Goal: Information Seeking & Learning: Compare options

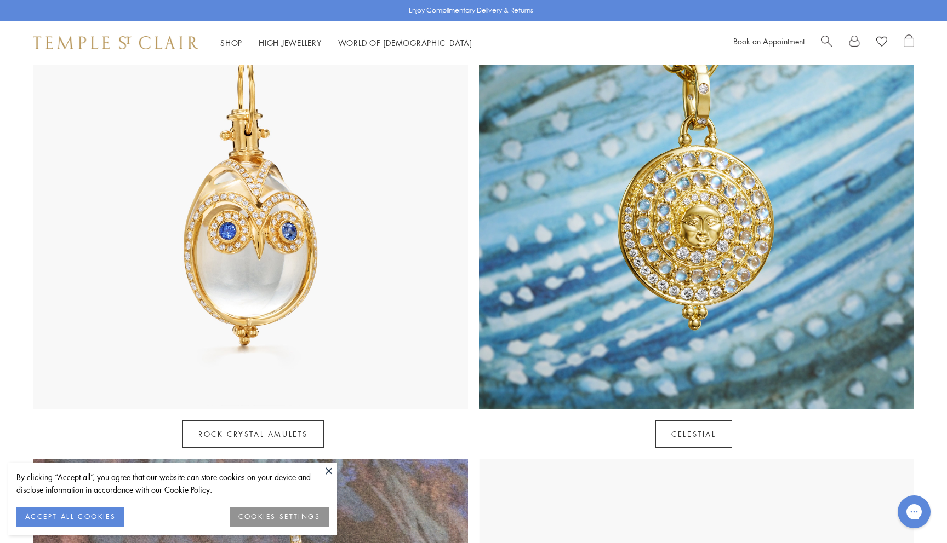
scroll to position [644, 0]
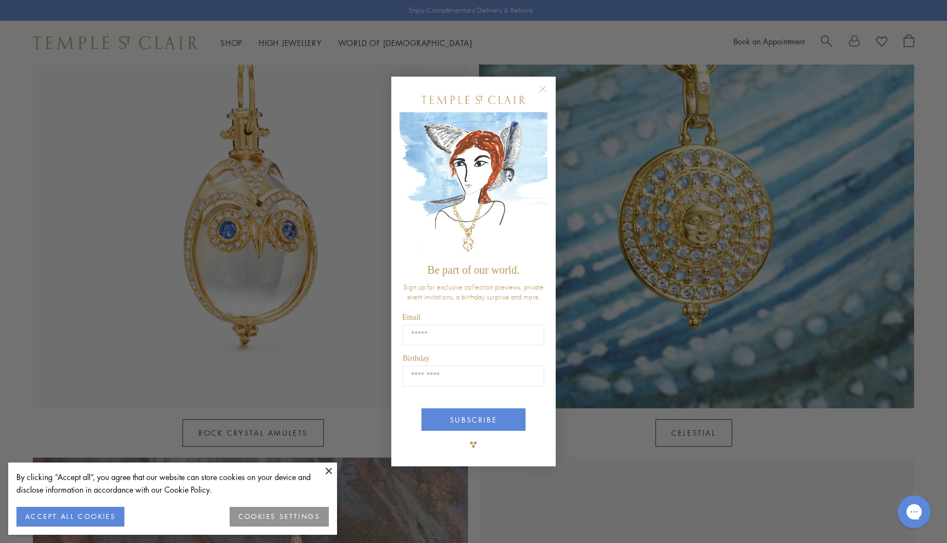
click at [546, 88] on circle "Close dialog" at bounding box center [542, 89] width 13 height 13
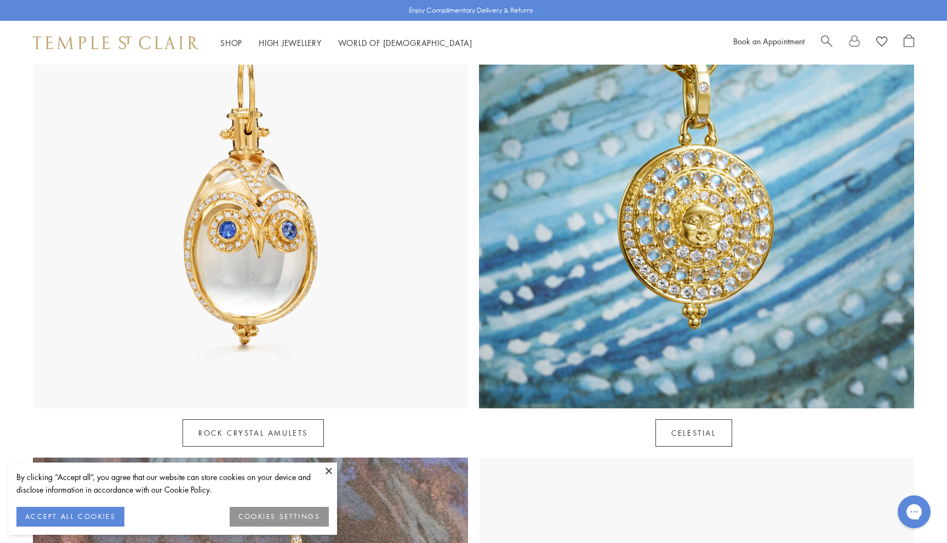
click at [288, 272] on img at bounding box center [250, 191] width 435 height 435
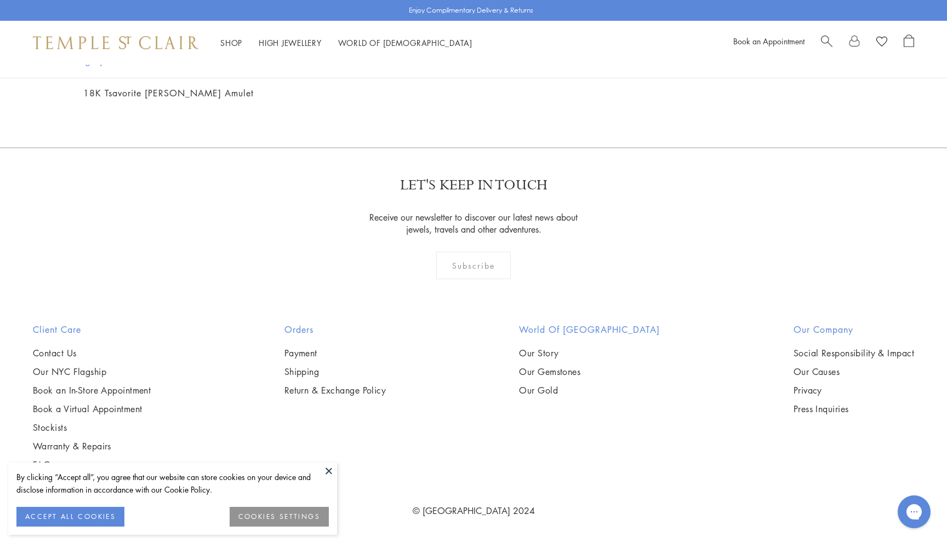
scroll to position [7736, 0]
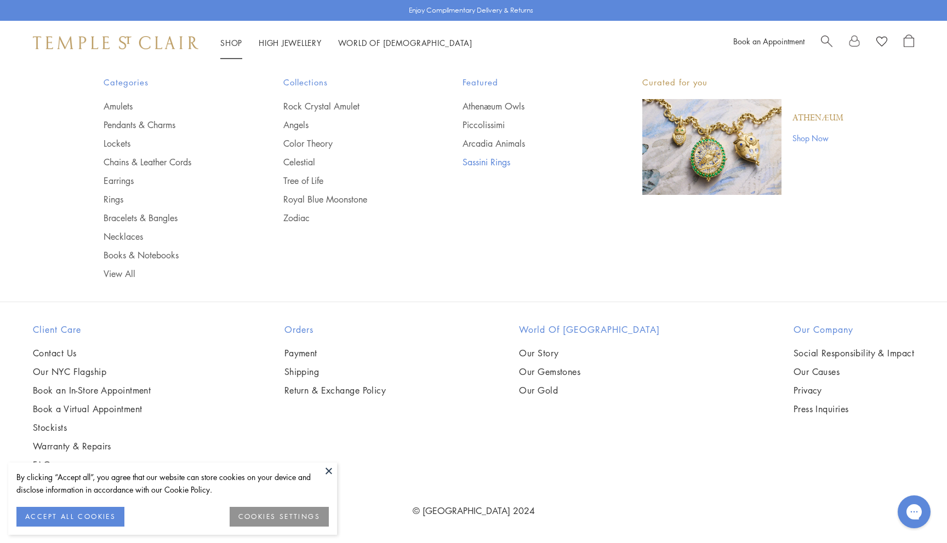
click at [473, 161] on link "Sassini Rings" at bounding box center [530, 162] width 136 height 12
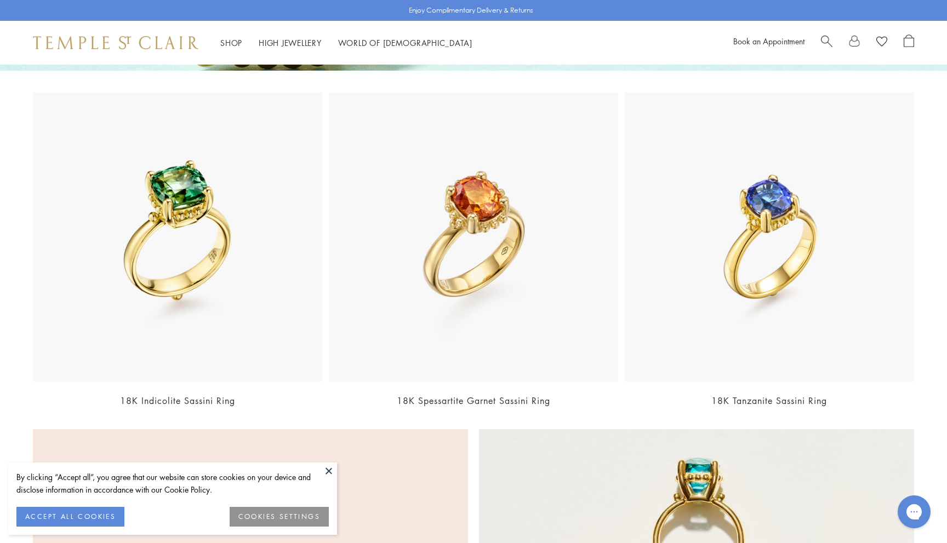
scroll to position [418, 0]
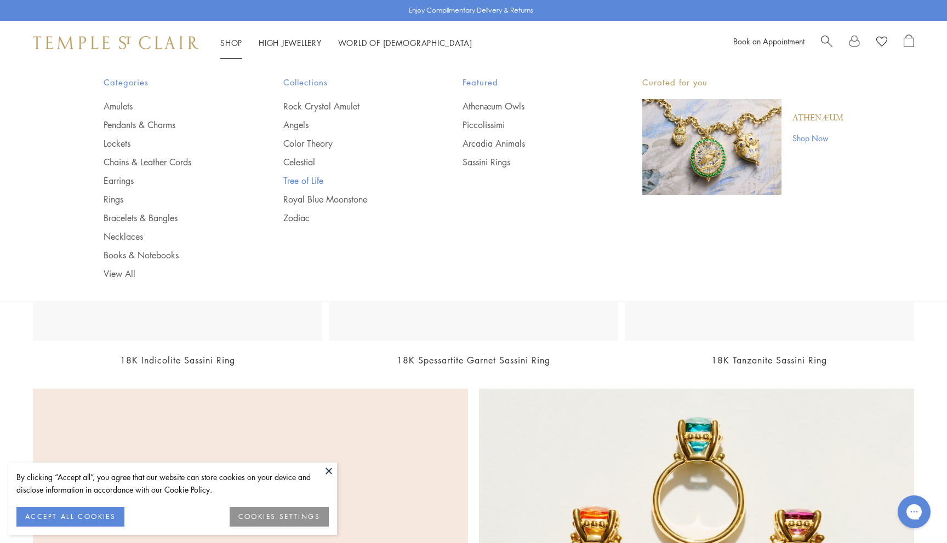
click at [303, 179] on link "Tree of Life" at bounding box center [351, 181] width 136 height 12
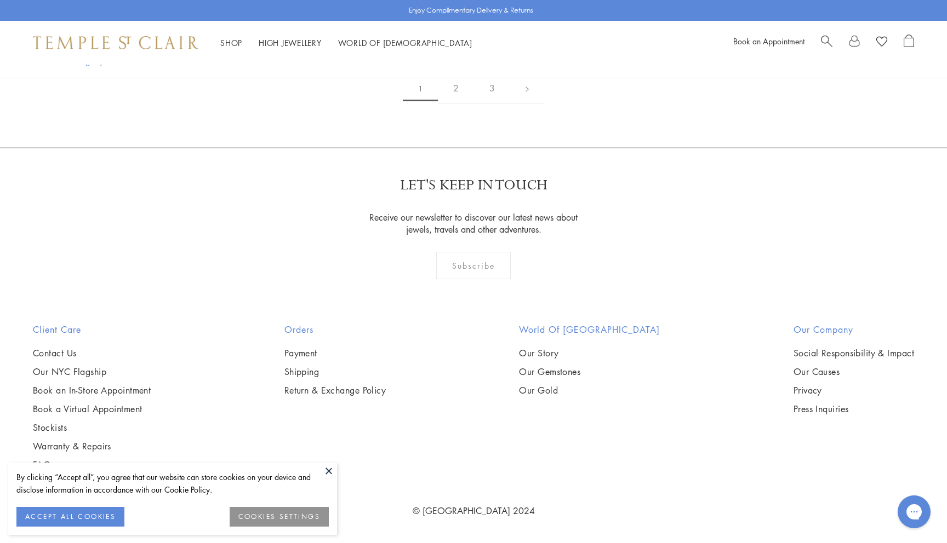
scroll to position [7933, 0]
click at [451, 104] on link "2" at bounding box center [456, 88] width 36 height 30
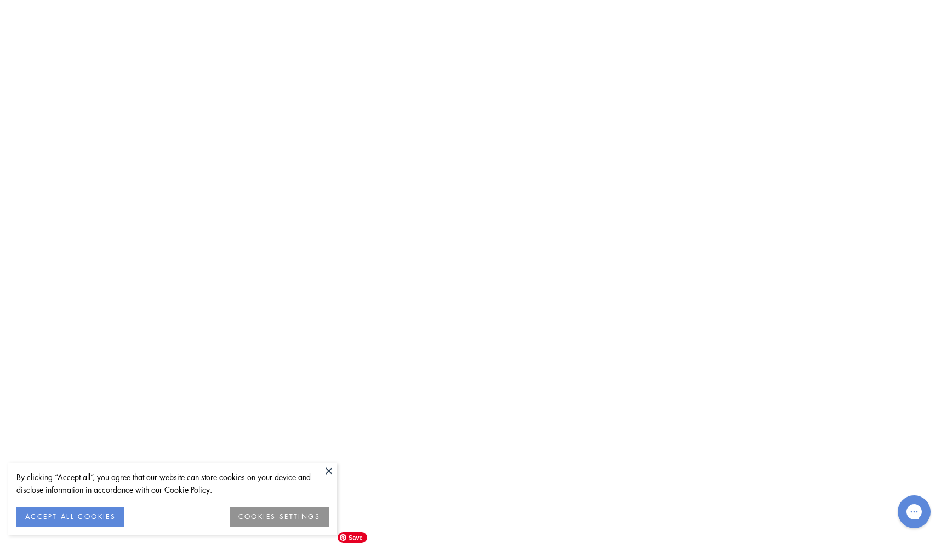
scroll to position [4636, 0]
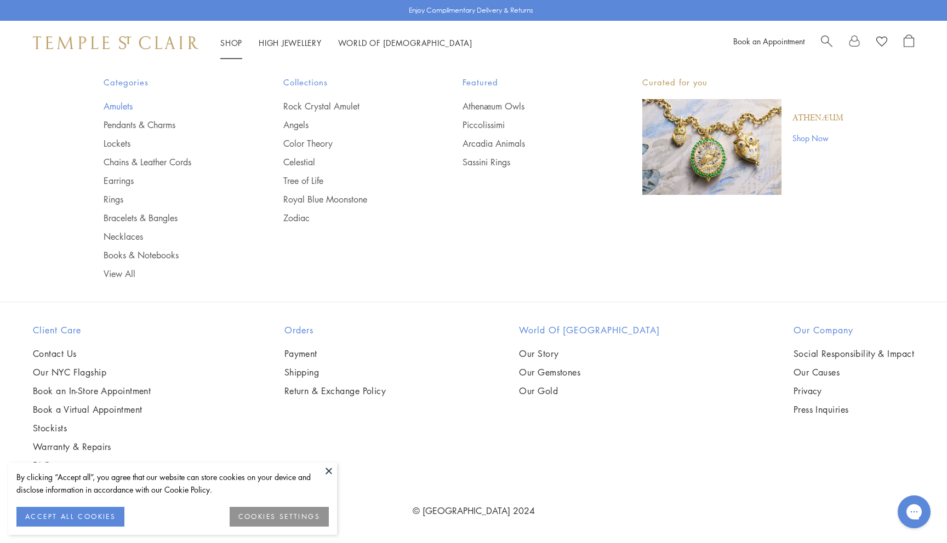
click at [127, 106] on link "Amulets" at bounding box center [172, 106] width 136 height 12
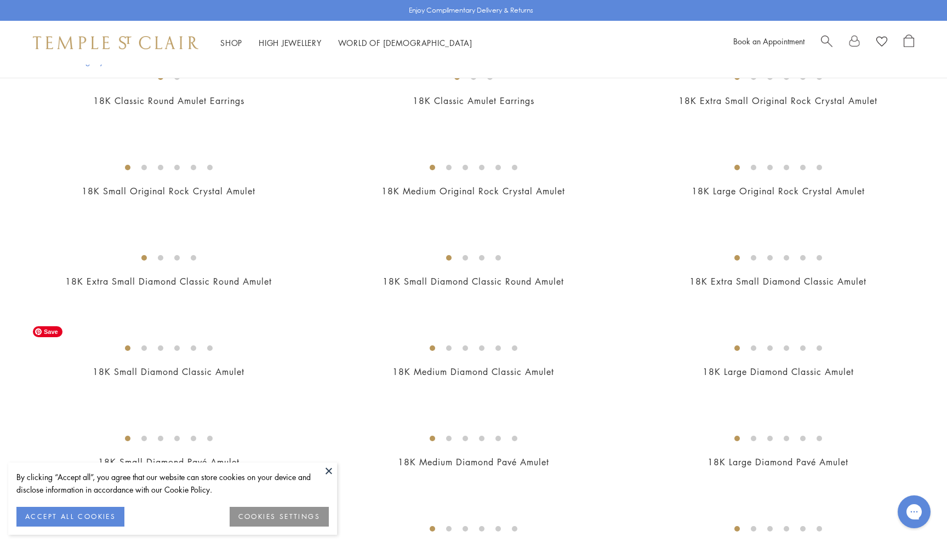
scroll to position [562, 0]
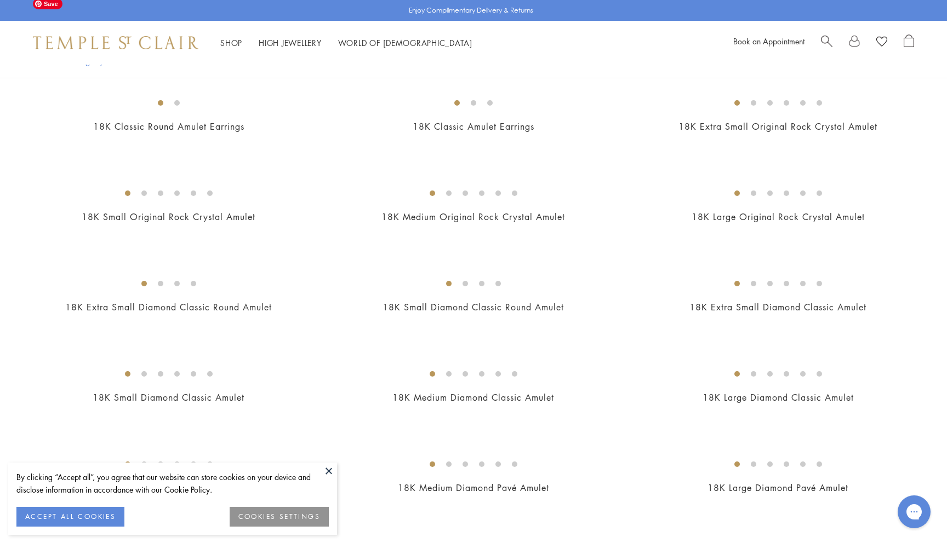
click at [0, 0] on img at bounding box center [0, 0] width 0 height 0
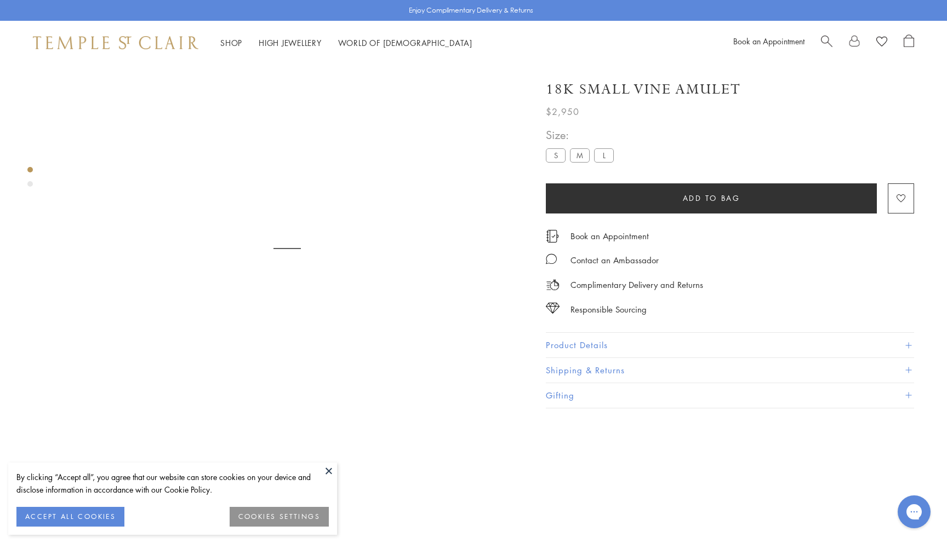
scroll to position [65, 0]
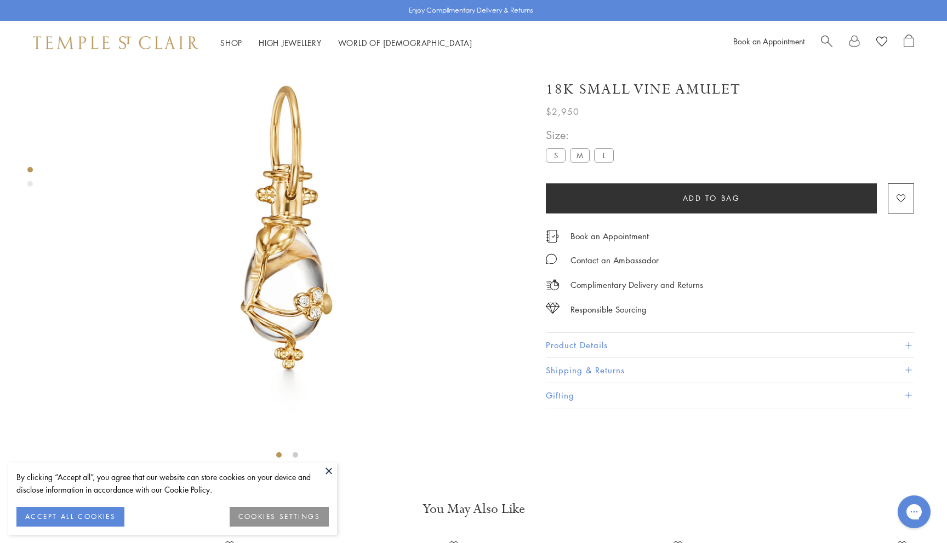
click at [567, 345] on button "Product Details" at bounding box center [730, 345] width 368 height 25
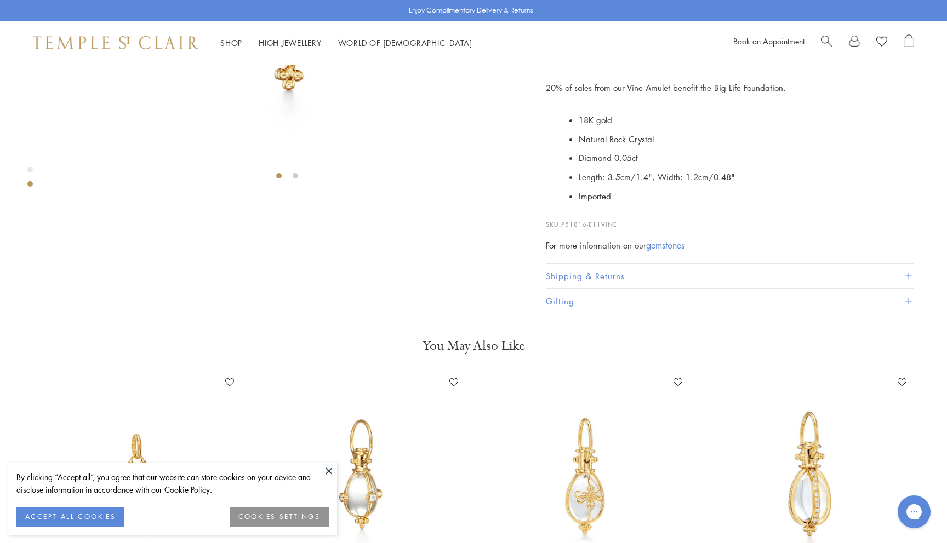
scroll to position [0, 0]
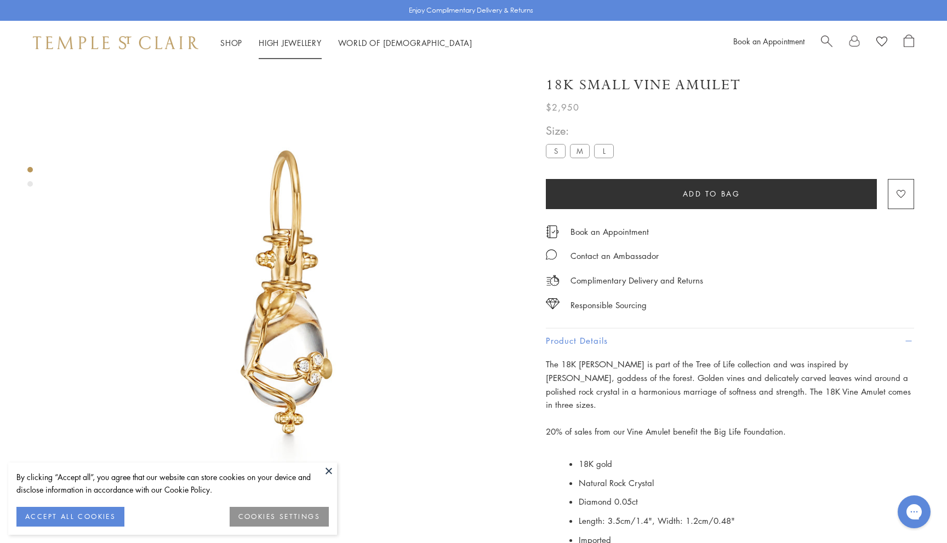
click at [272, 43] on link "High Jewellery High Jewellery" at bounding box center [290, 42] width 63 height 11
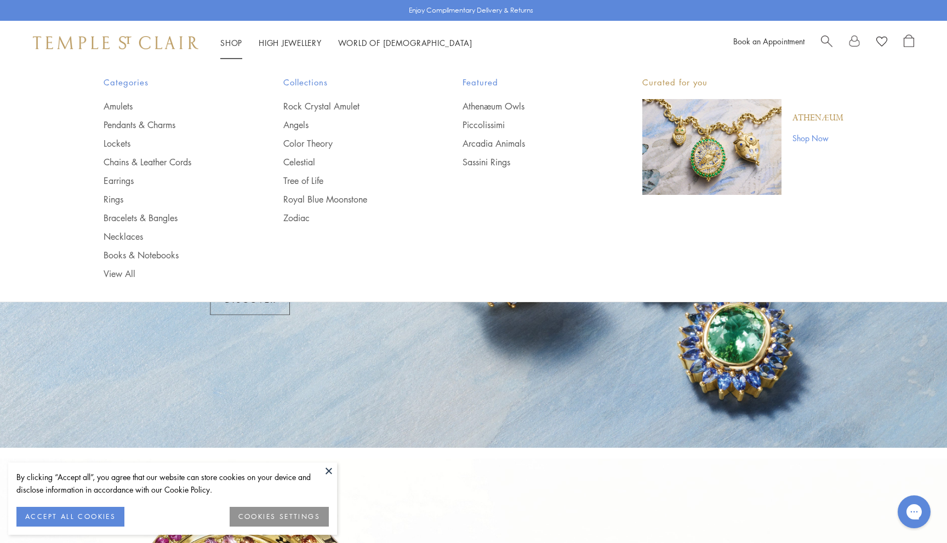
click at [238, 40] on link "Shop Shop" at bounding box center [231, 42] width 22 height 11
click at [294, 104] on link "Rock Crystal Amulet" at bounding box center [351, 106] width 136 height 12
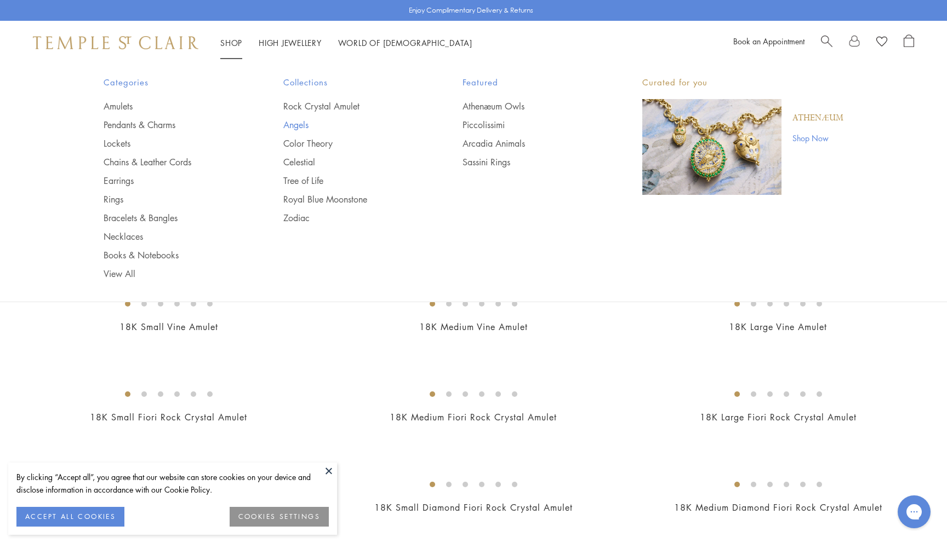
click at [292, 123] on link "Angels" at bounding box center [351, 125] width 136 height 12
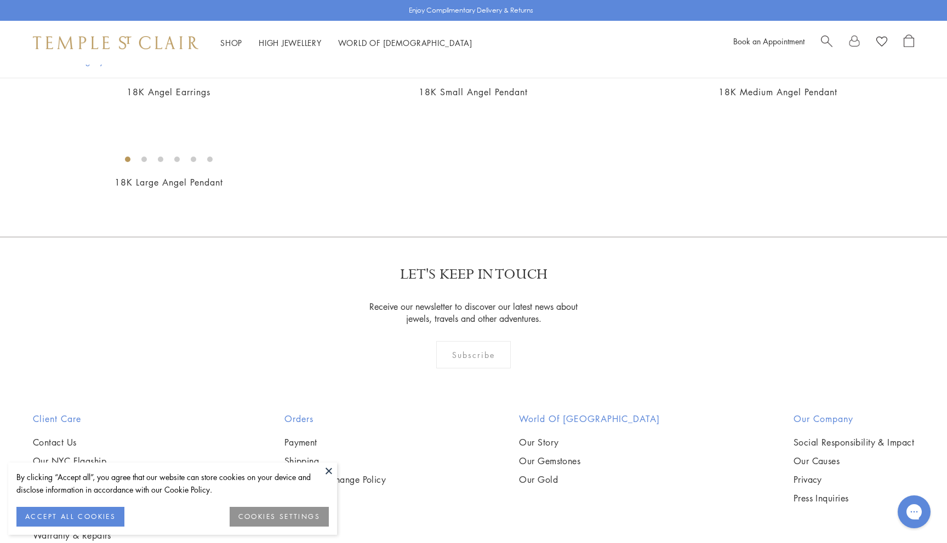
scroll to position [443, 0]
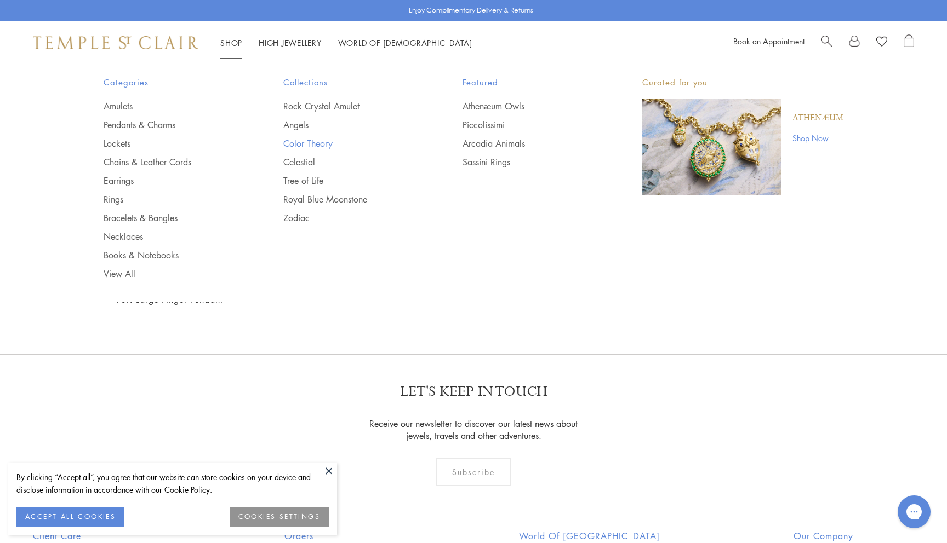
click at [294, 142] on link "Color Theory" at bounding box center [351, 144] width 136 height 12
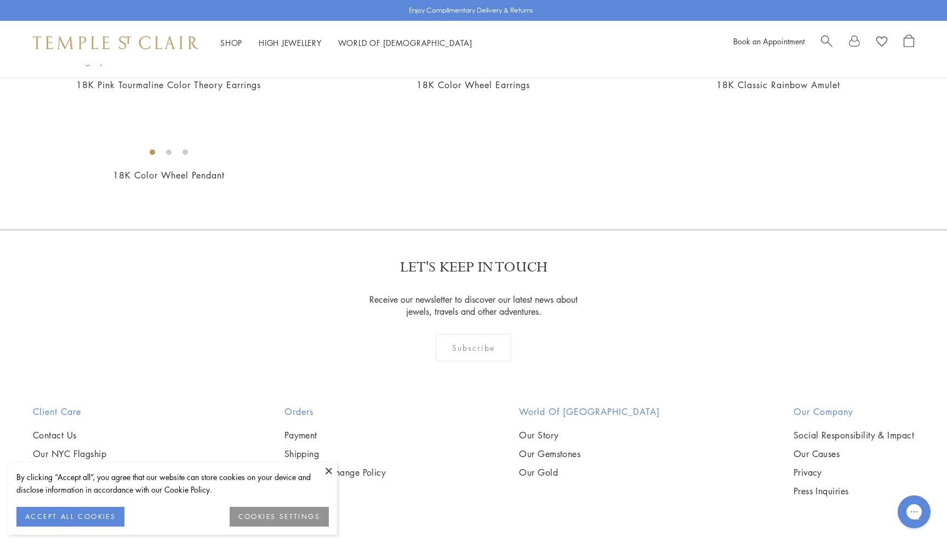
scroll to position [580, 0]
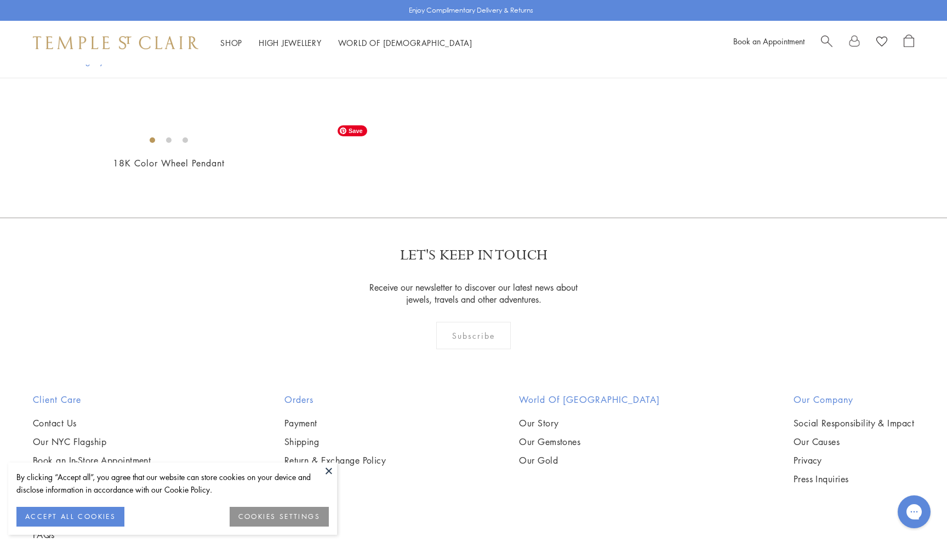
click at [0, 0] on img at bounding box center [0, 0] width 0 height 0
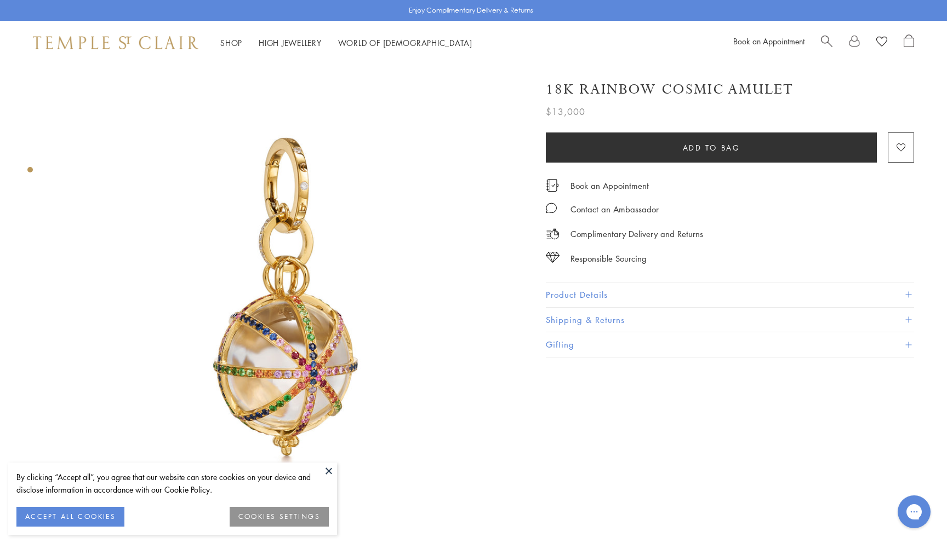
click at [557, 294] on button "Product Details" at bounding box center [730, 295] width 368 height 25
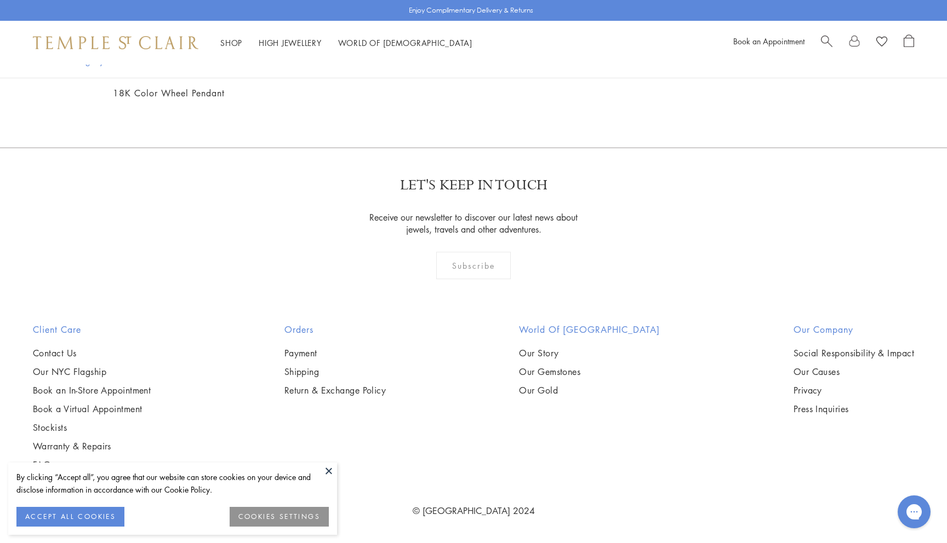
scroll to position [933, 0]
click at [0, 0] on img at bounding box center [0, 0] width 0 height 0
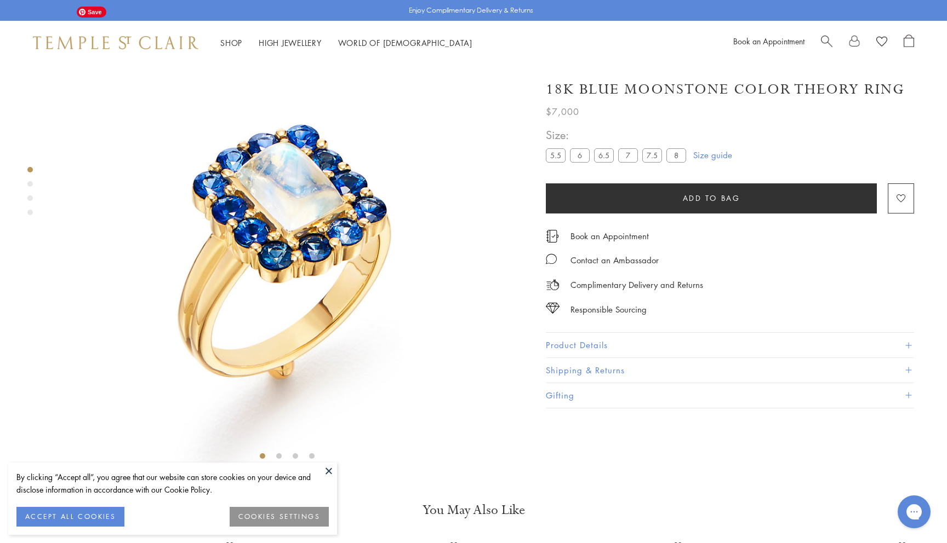
scroll to position [65, 0]
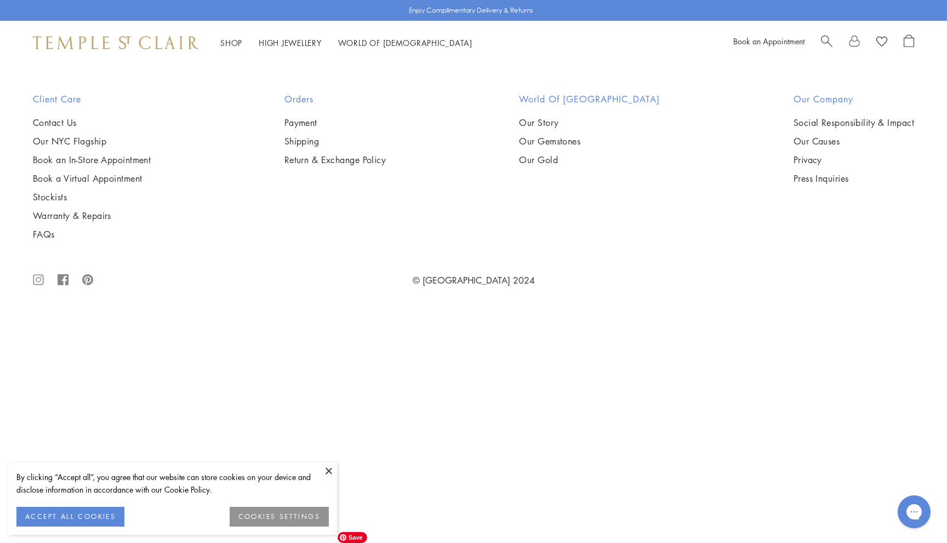
scroll to position [1397, 0]
click at [0, 0] on img at bounding box center [0, 0] width 0 height 0
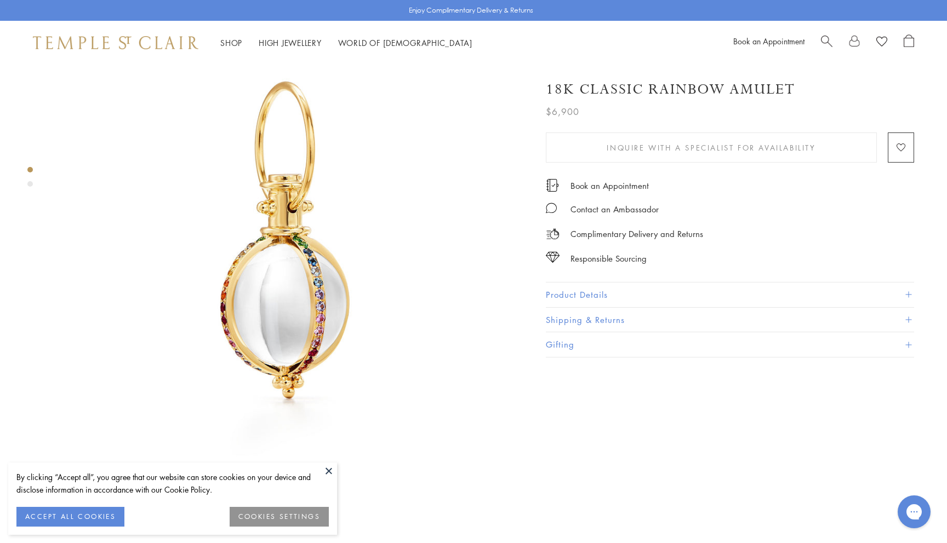
scroll to position [58, 0]
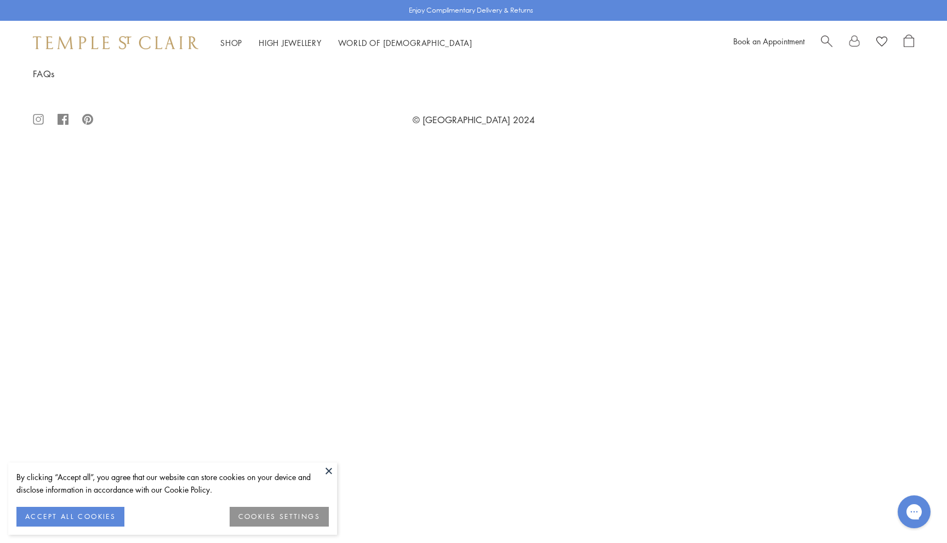
scroll to position [898, 0]
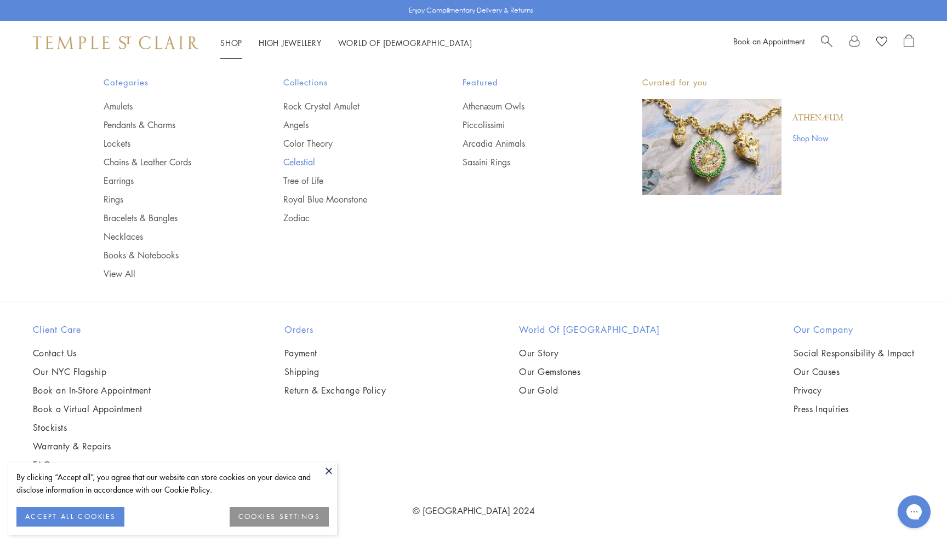
click at [300, 162] on link "Celestial" at bounding box center [351, 162] width 136 height 12
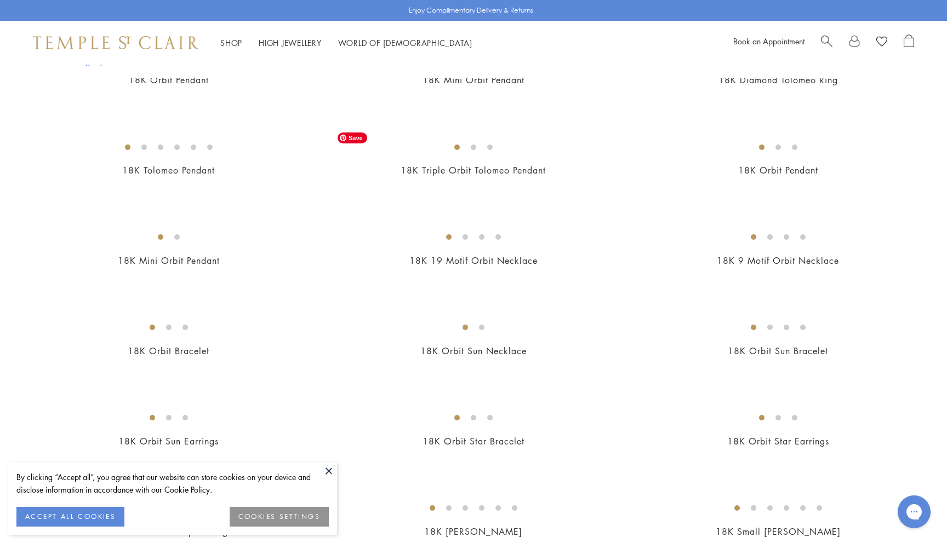
scroll to position [591, 0]
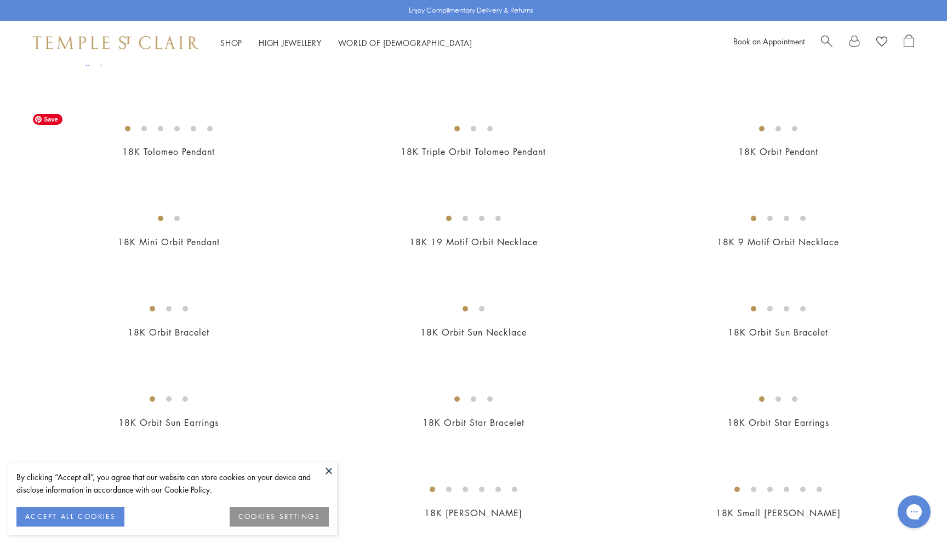
click at [0, 0] on img at bounding box center [0, 0] width 0 height 0
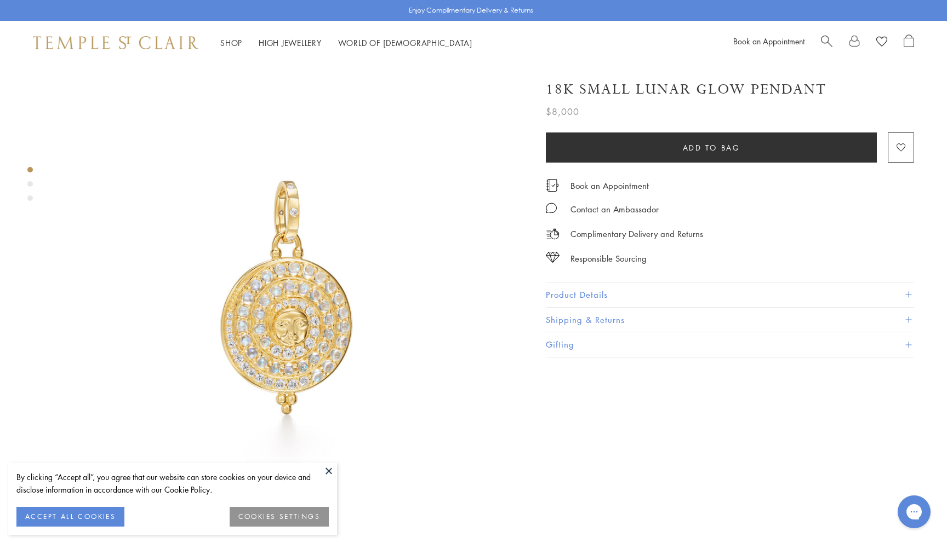
click at [570, 297] on button "Product Details" at bounding box center [730, 295] width 368 height 25
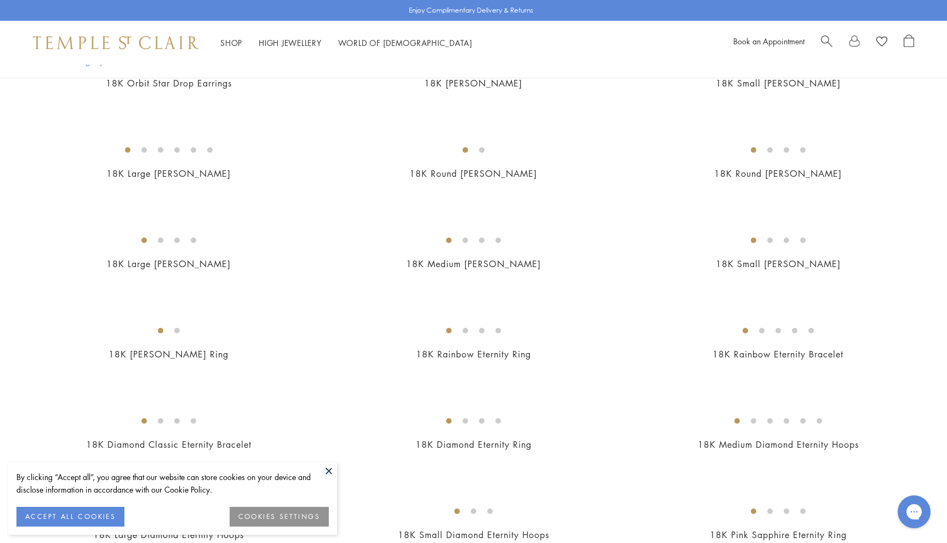
scroll to position [1023, 0]
click at [0, 0] on img at bounding box center [0, 0] width 0 height 0
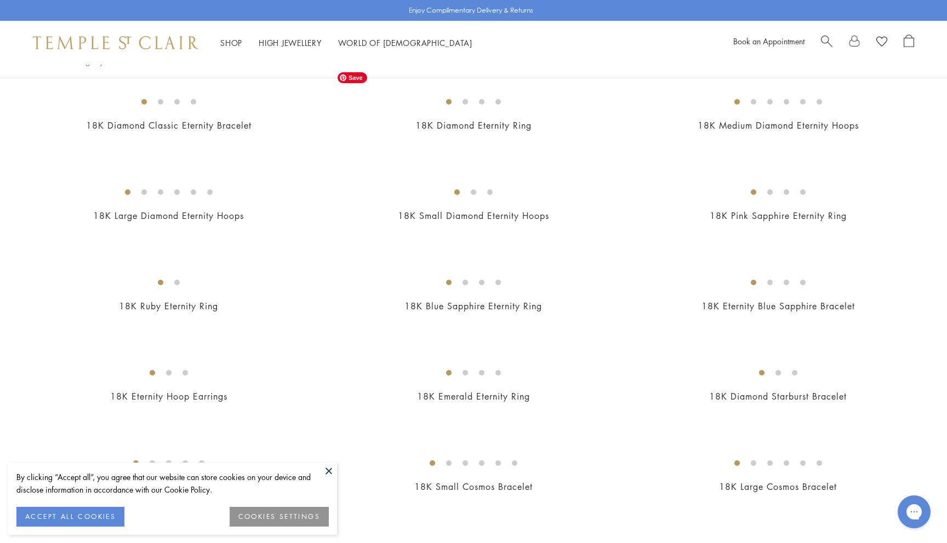
scroll to position [1342, 0]
click at [0, 0] on img at bounding box center [0, 0] width 0 height 0
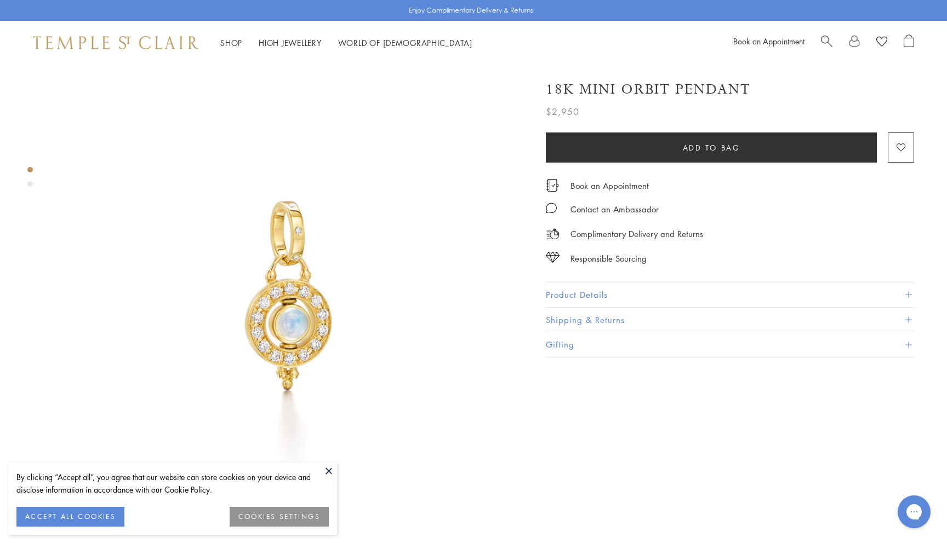
click at [570, 295] on button "Product Details" at bounding box center [730, 295] width 368 height 25
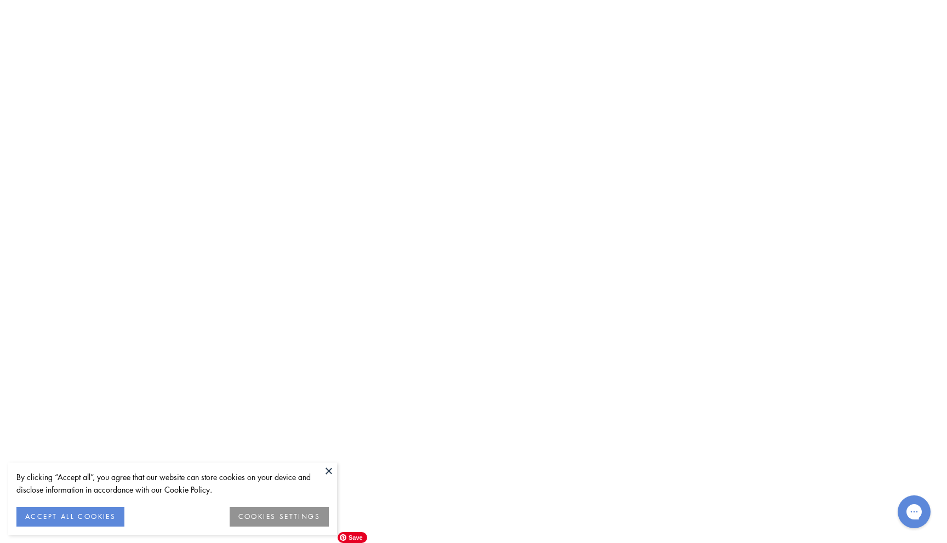
scroll to position [3070, 0]
click at [0, 0] on img at bounding box center [0, 0] width 0 height 0
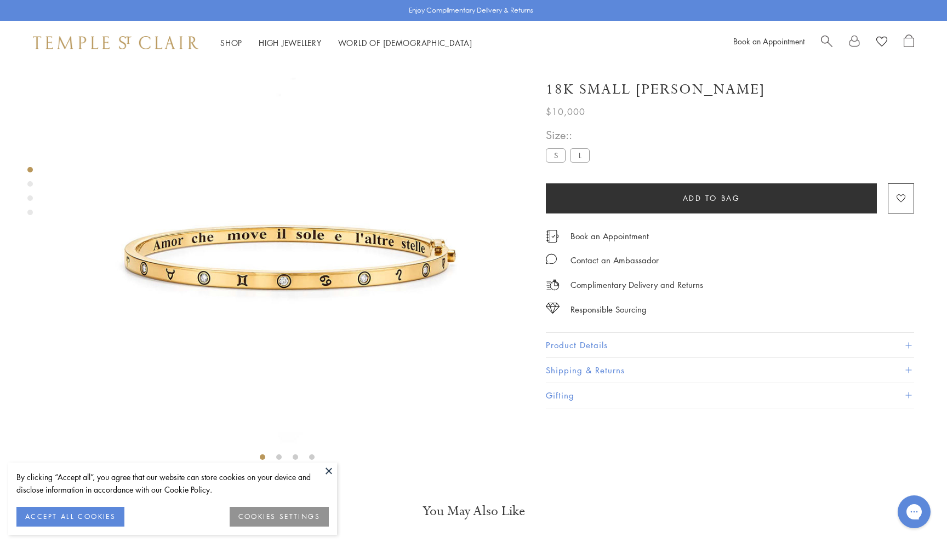
scroll to position [65, 0]
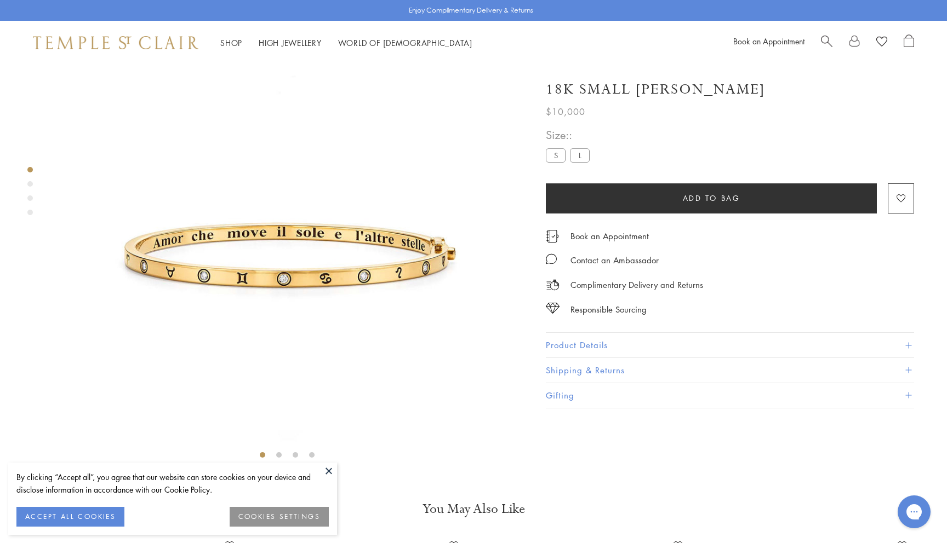
click at [584, 340] on button "Product Details" at bounding box center [730, 345] width 368 height 25
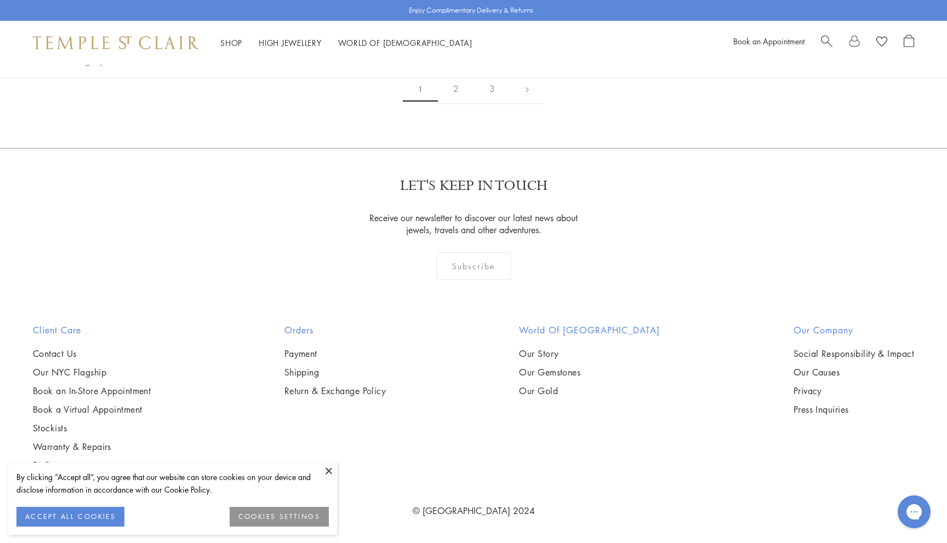
scroll to position [5937, 0]
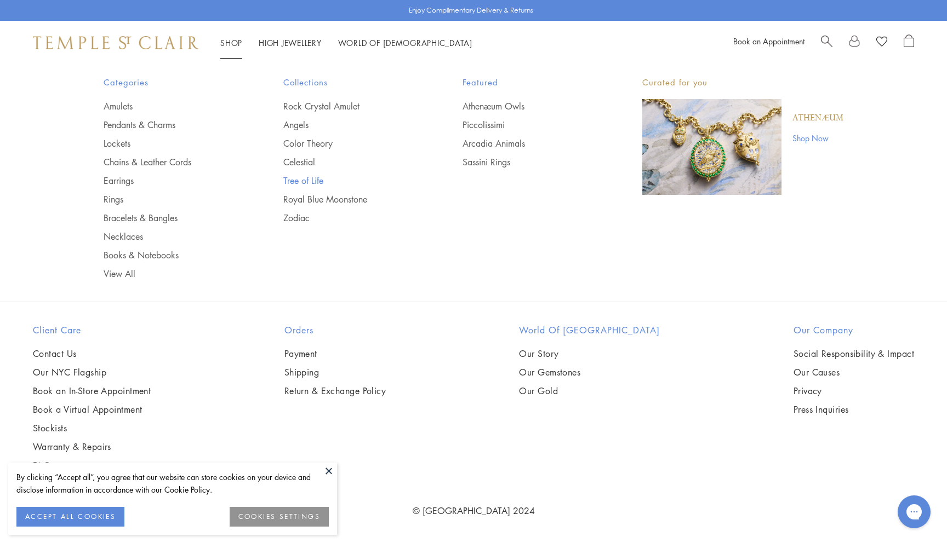
click at [295, 184] on link "Tree of Life" at bounding box center [351, 181] width 136 height 12
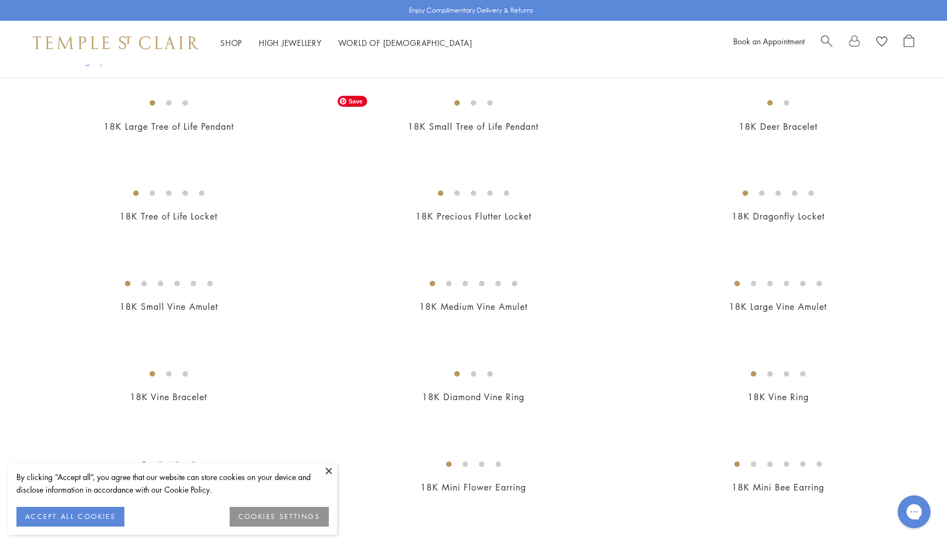
scroll to position [256, 0]
click at [0, 0] on img at bounding box center [0, 0] width 0 height 0
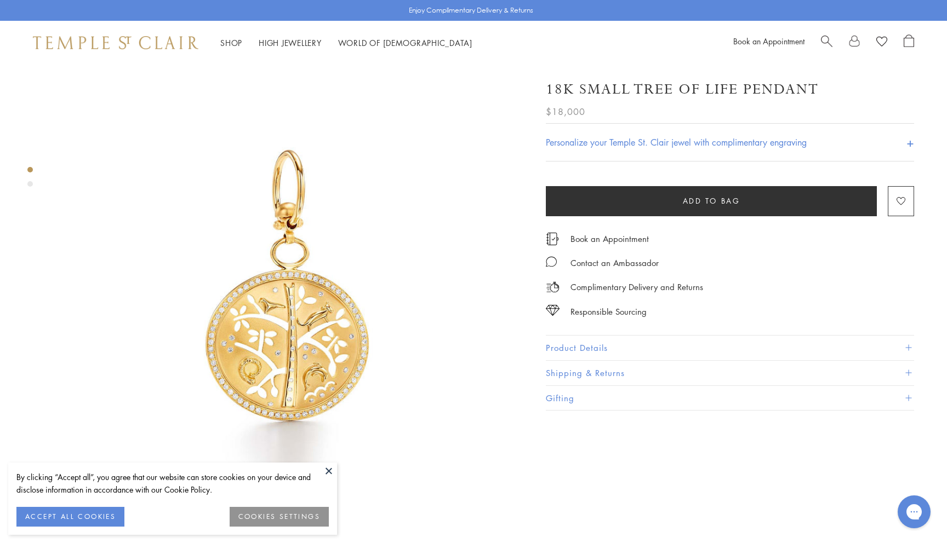
click at [552, 339] on button "Product Details" at bounding box center [730, 348] width 368 height 25
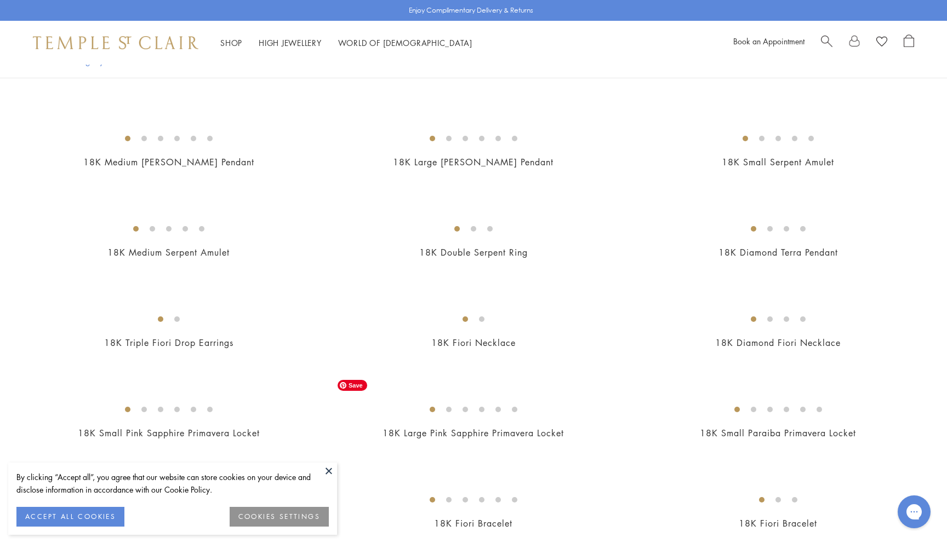
scroll to position [858, 0]
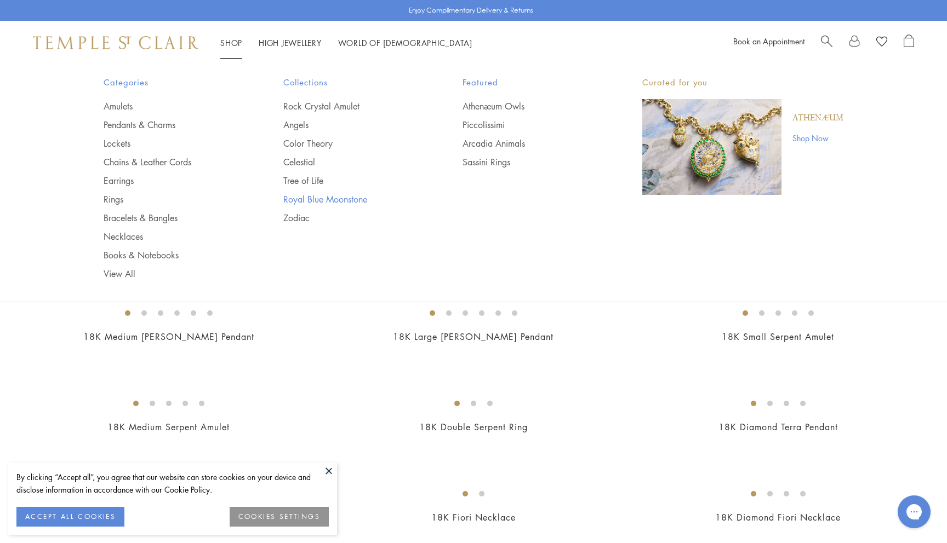
click at [302, 194] on link "Royal Blue Moonstone" at bounding box center [351, 199] width 136 height 12
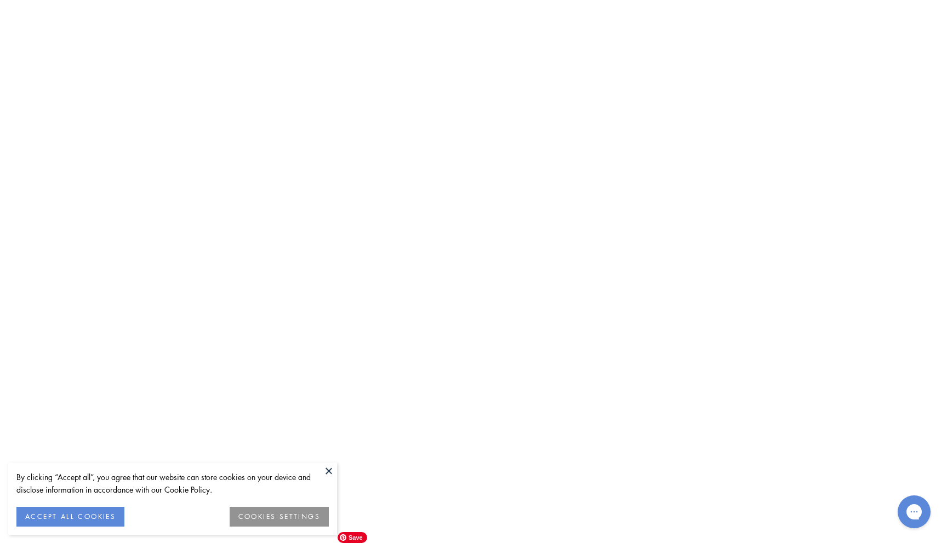
scroll to position [4505, 0]
click at [0, 0] on img at bounding box center [0, 0] width 0 height 0
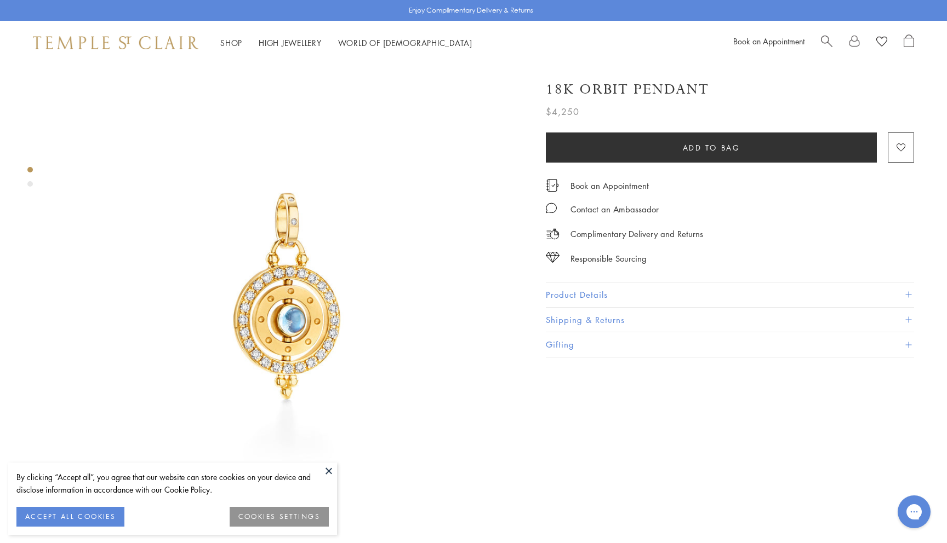
click at [554, 290] on button "Product Details" at bounding box center [730, 295] width 368 height 25
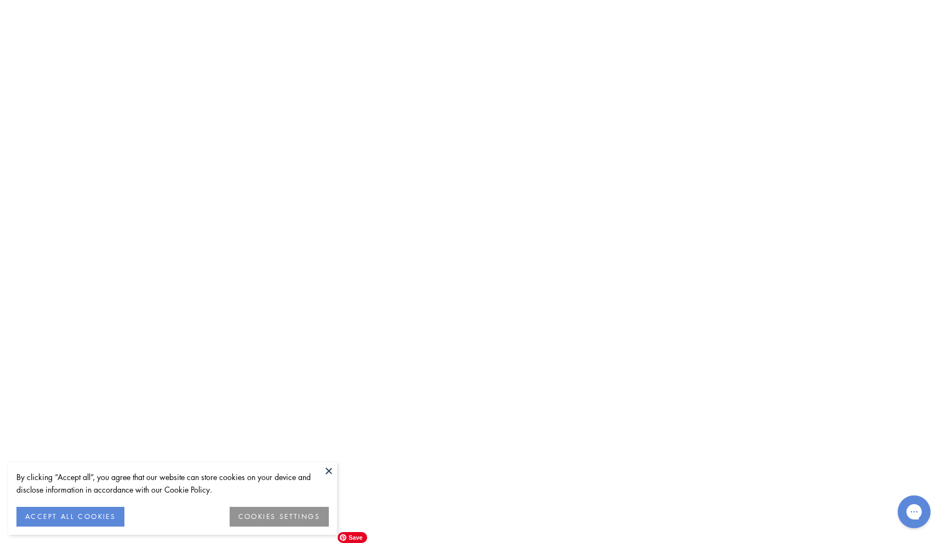
scroll to position [4848, 0]
click at [0, 0] on img at bounding box center [0, 0] width 0 height 0
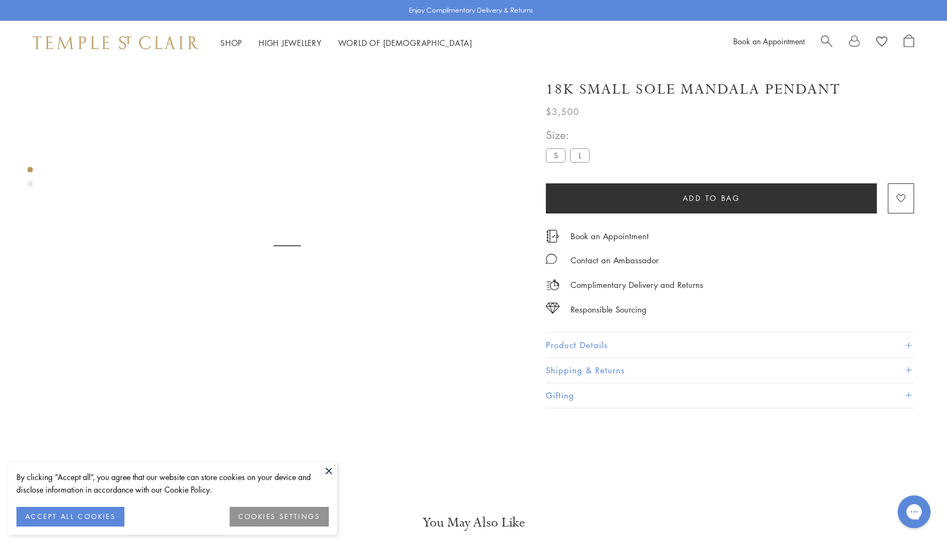
scroll to position [65, 0]
click at [555, 340] on button "Product Details" at bounding box center [730, 345] width 368 height 25
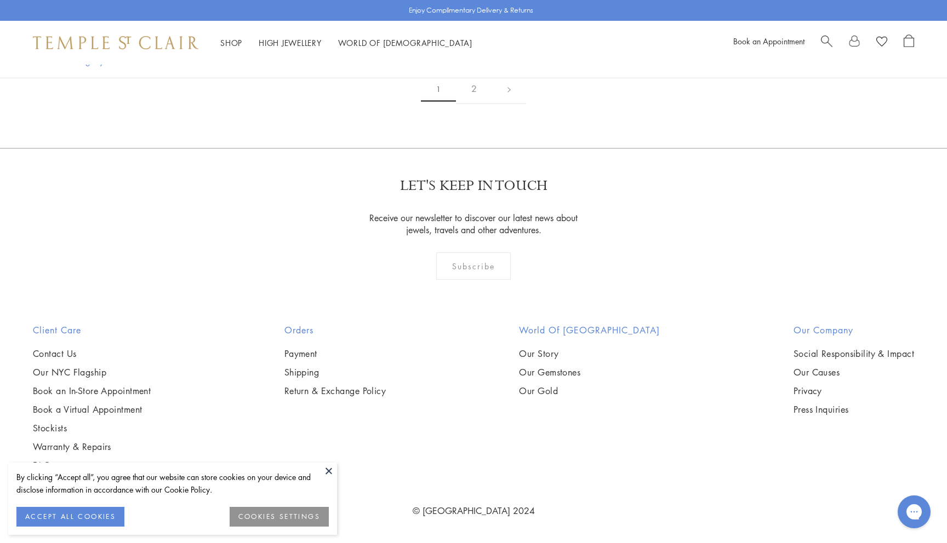
scroll to position [6406, 0]
click at [476, 104] on link "2" at bounding box center [474, 89] width 36 height 30
